Goal: Contribute content: Add original content to the website for others to see

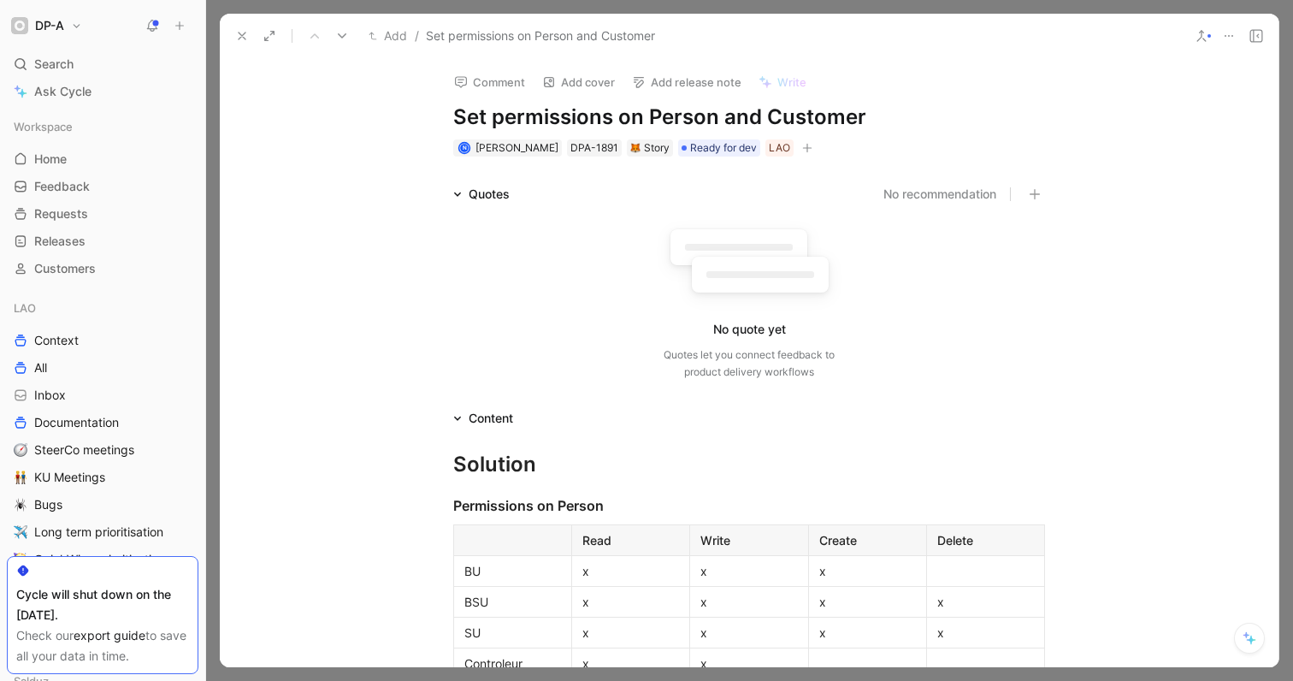
click at [243, 37] on use at bounding box center [242, 36] width 7 height 7
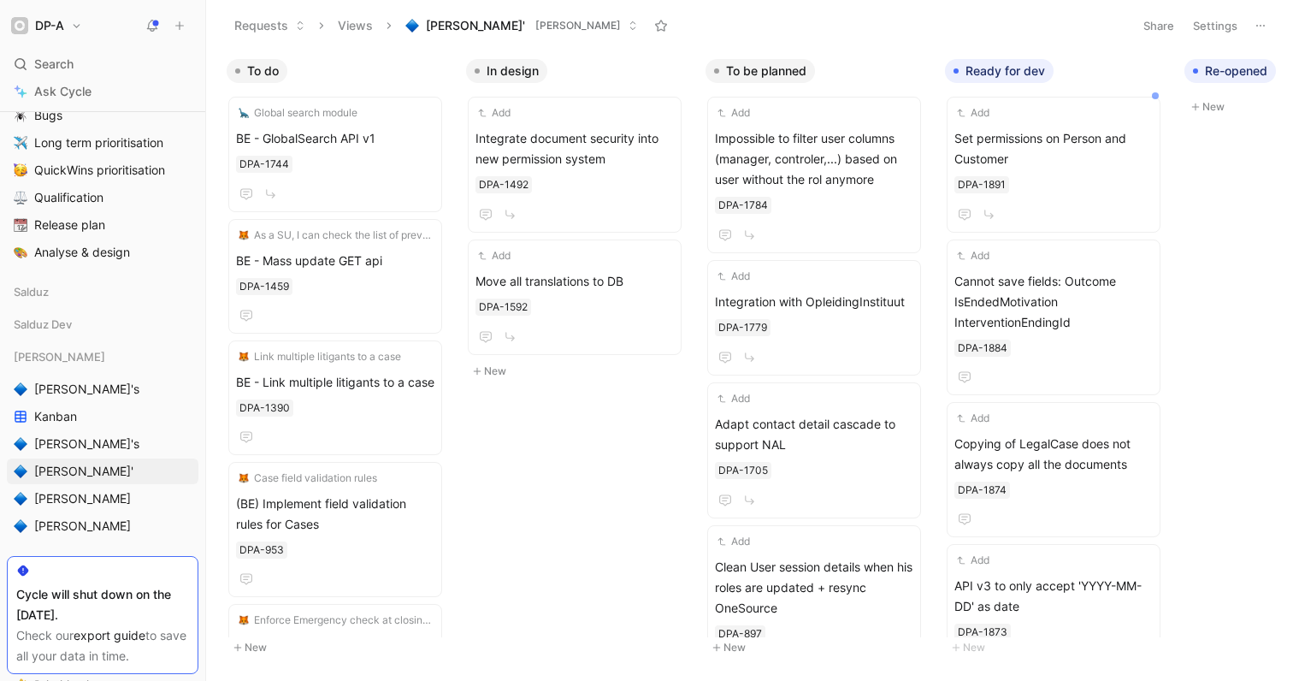
scroll to position [388, 0]
click at [92, 504] on link "[PERSON_NAME]" at bounding box center [103, 500] width 192 height 26
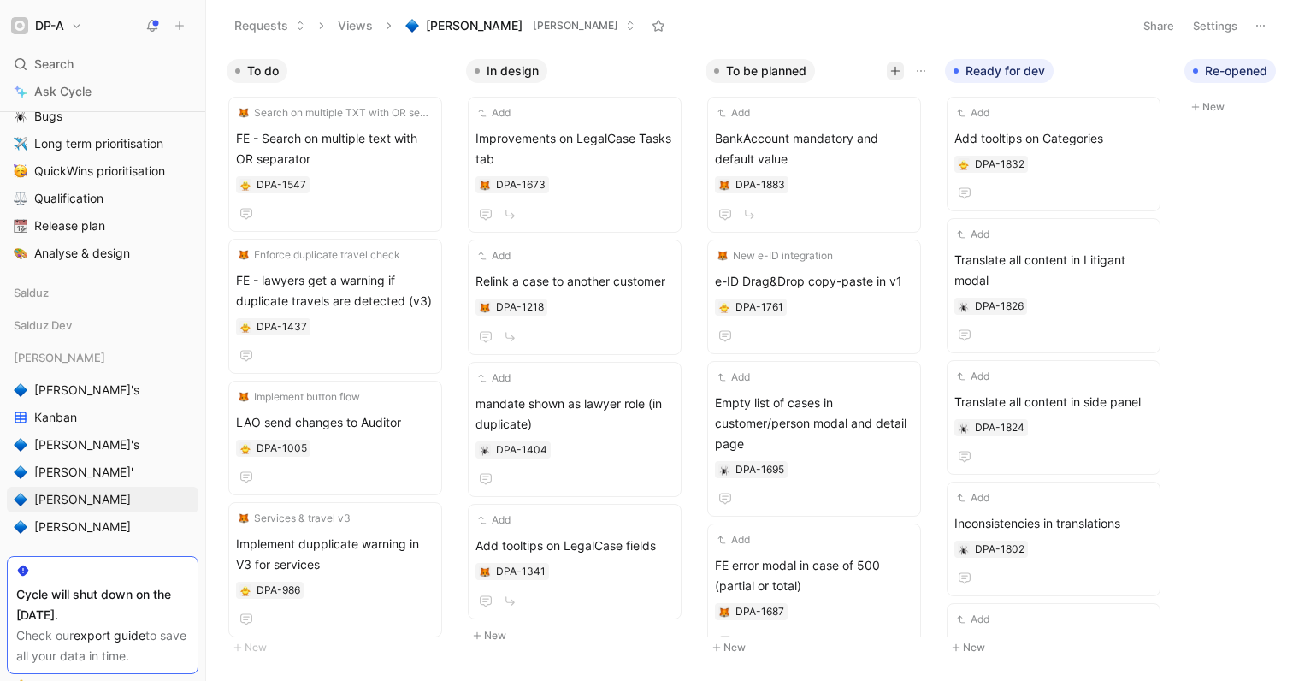
click at [891, 68] on icon "button" at bounding box center [895, 71] width 10 height 10
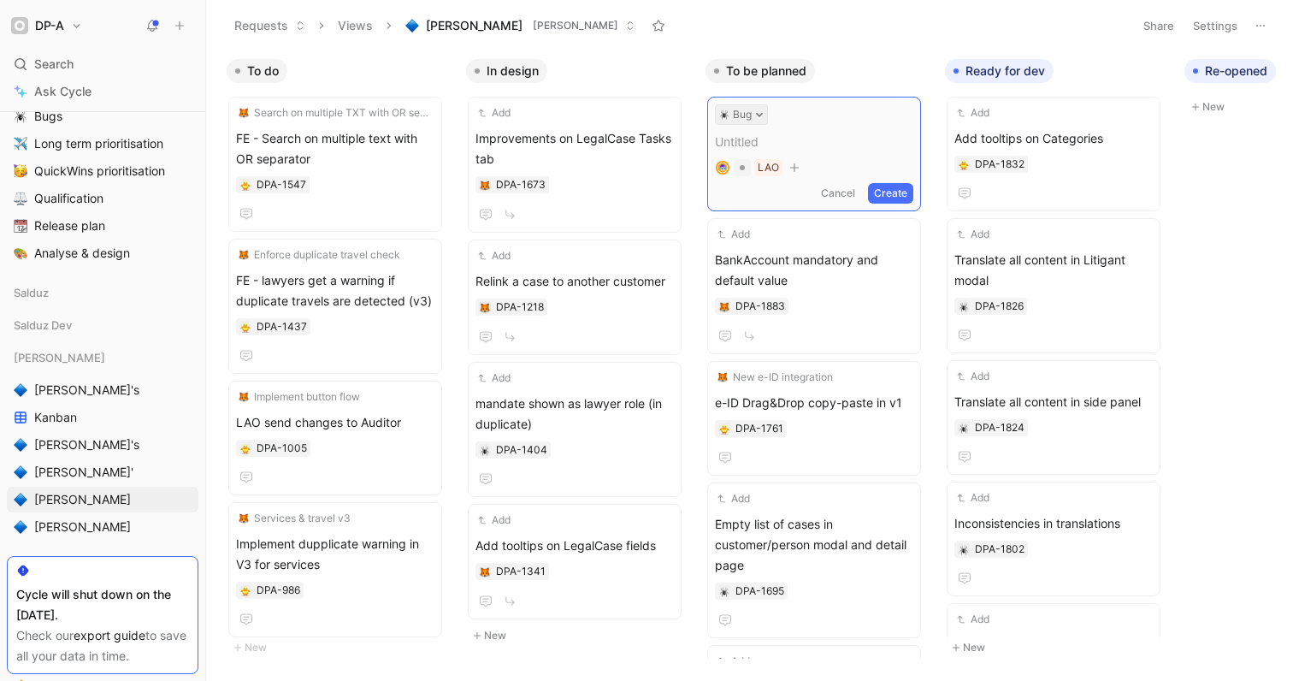
click at [759, 113] on icon at bounding box center [759, 114] width 9 height 9
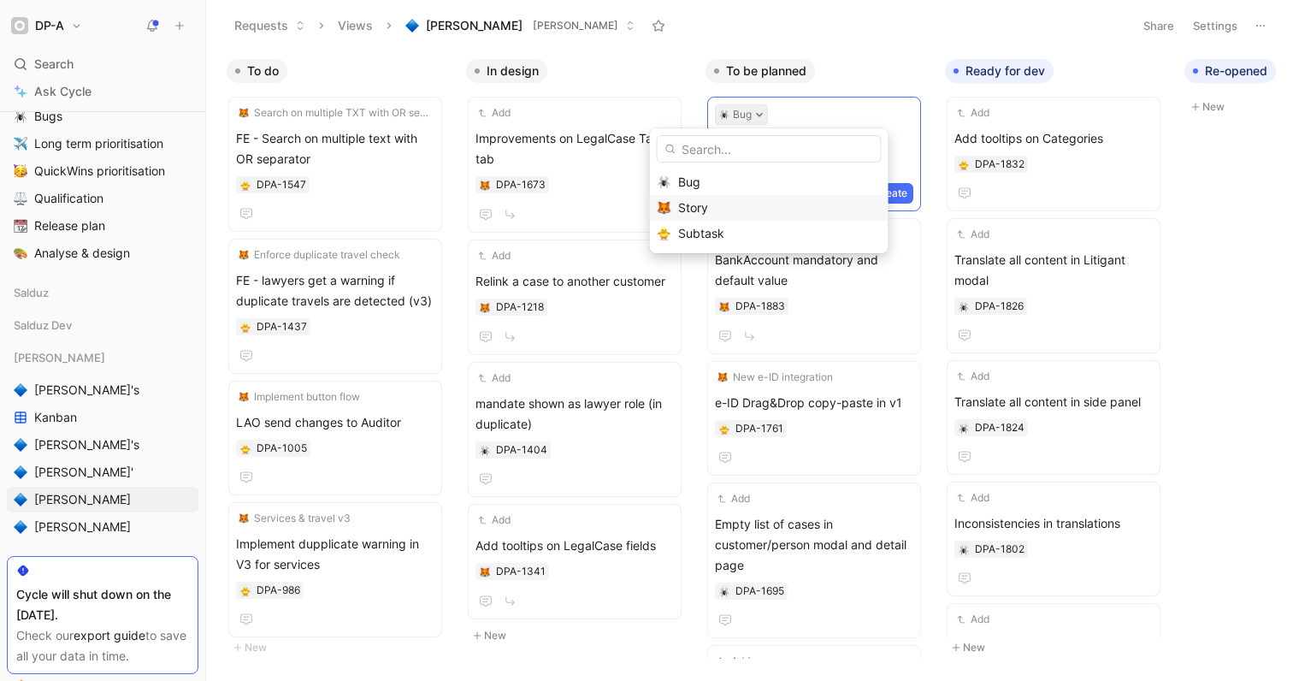
click at [730, 198] on div "Story" at bounding box center [779, 208] width 203 height 21
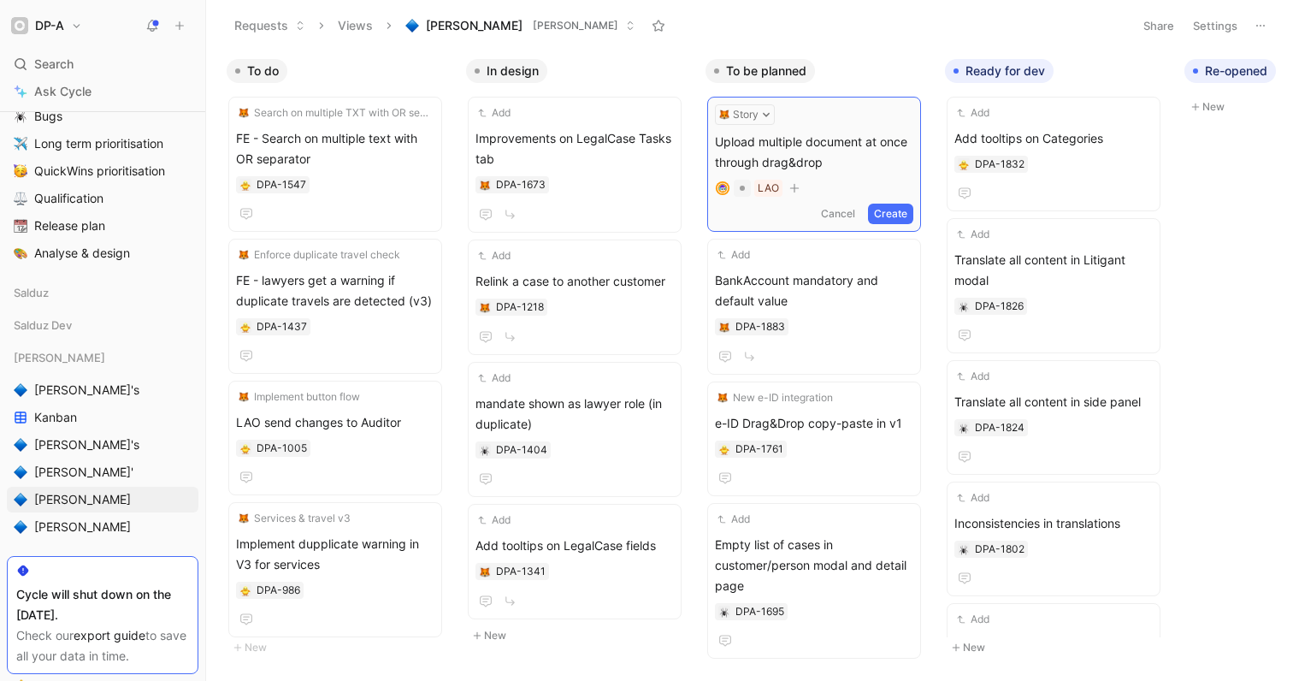
click at [895, 221] on button "Create" at bounding box center [890, 214] width 45 height 21
